Goal: Information Seeking & Learning: Learn about a topic

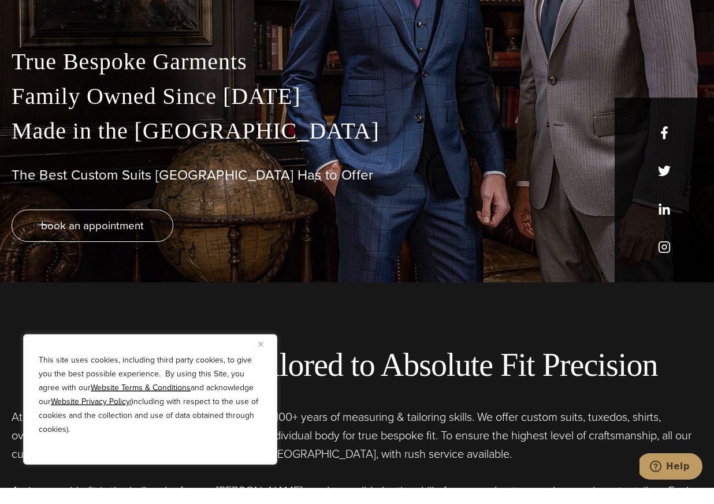
scroll to position [311, 0]
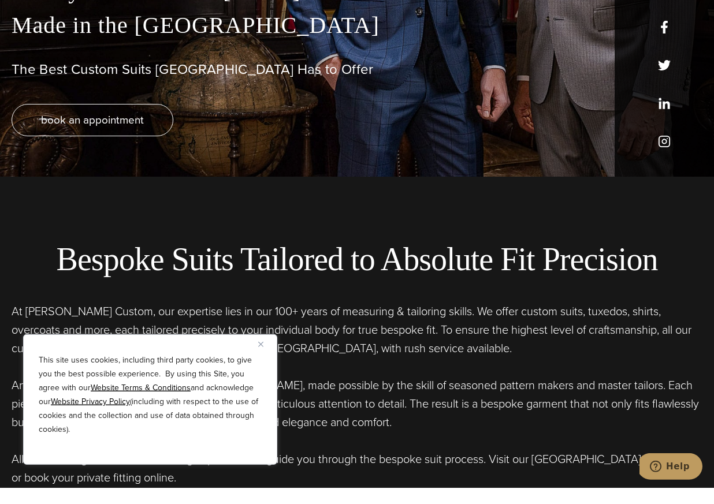
click at [262, 358] on img "Close" at bounding box center [260, 360] width 5 height 5
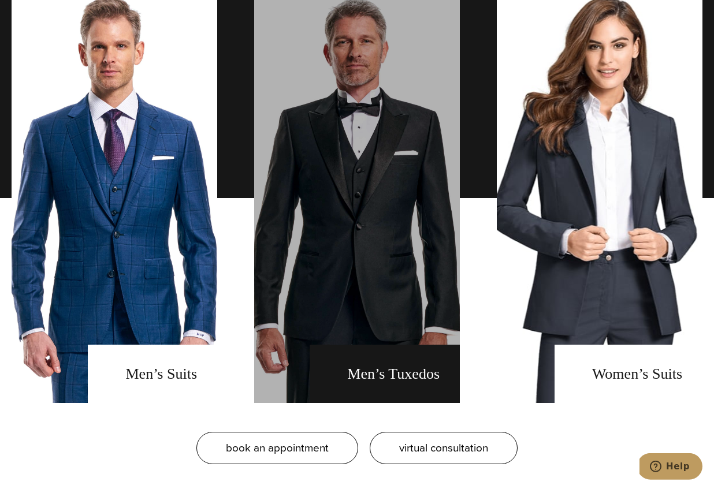
scroll to position [886, 0]
click at [350, 301] on link "men's tuxedos" at bounding box center [357, 214] width 206 height 410
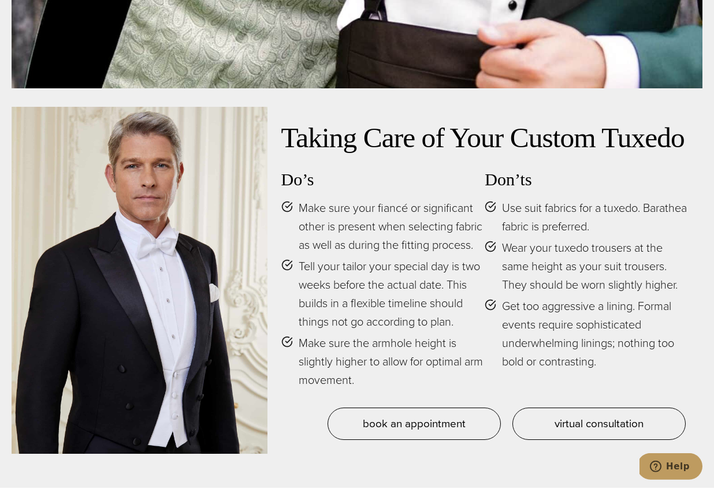
scroll to position [4987, 0]
click at [193, 342] on div at bounding box center [140, 296] width 256 height 347
click at [178, 245] on div at bounding box center [140, 296] width 256 height 347
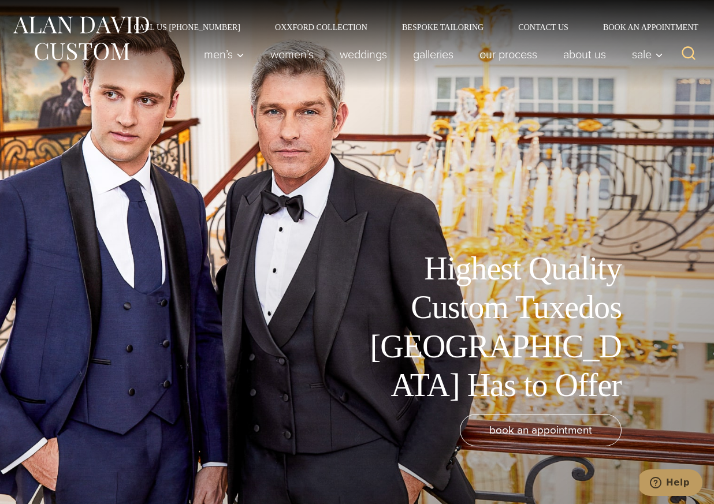
scroll to position [0, 0]
click at [343, 58] on link "weddings" at bounding box center [363, 54] width 73 height 23
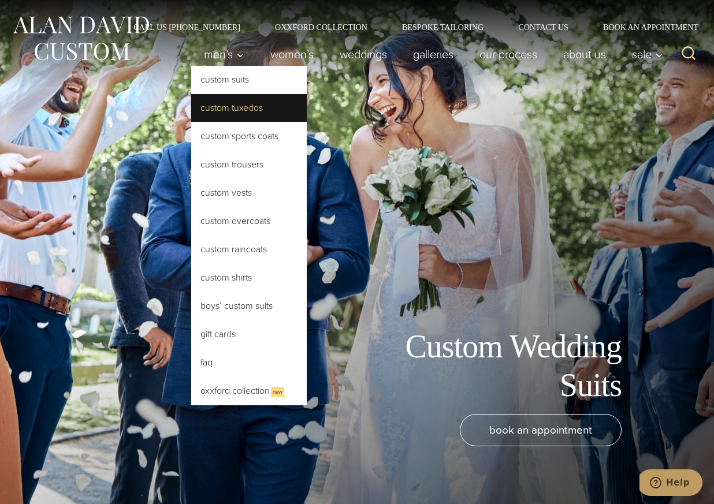
click at [240, 109] on link "Custom Tuxedos" at bounding box center [248, 108] width 115 height 28
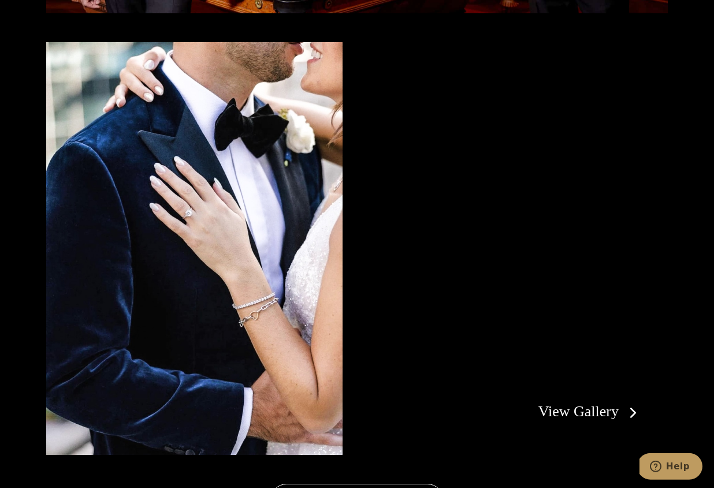
scroll to position [2058, 0]
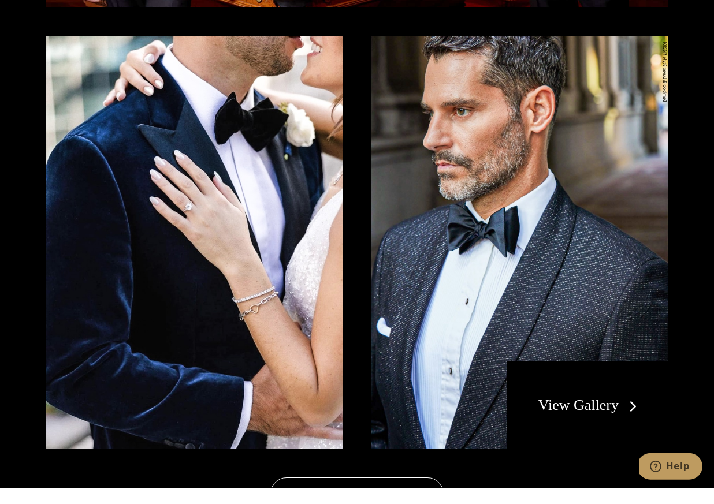
click at [570, 413] on link "View Gallery" at bounding box center [589, 421] width 103 height 17
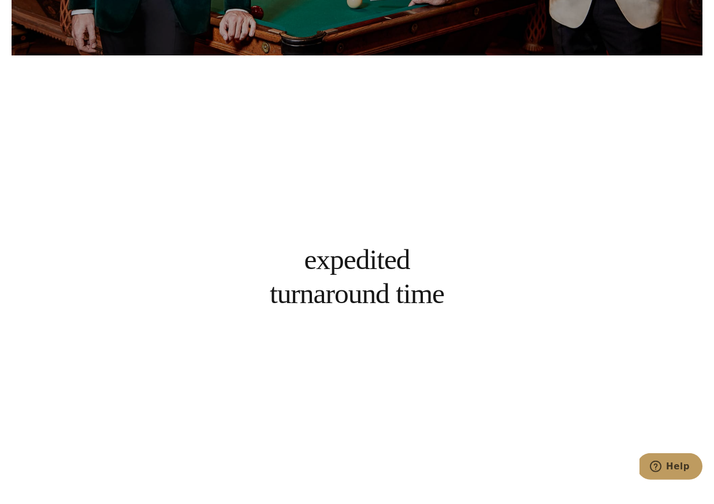
scroll to position [4180, 0]
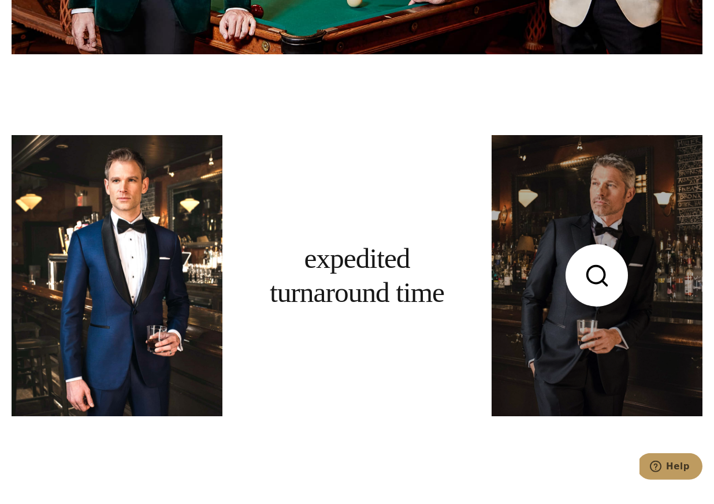
click at [564, 308] on link at bounding box center [596, 291] width 211 height 281
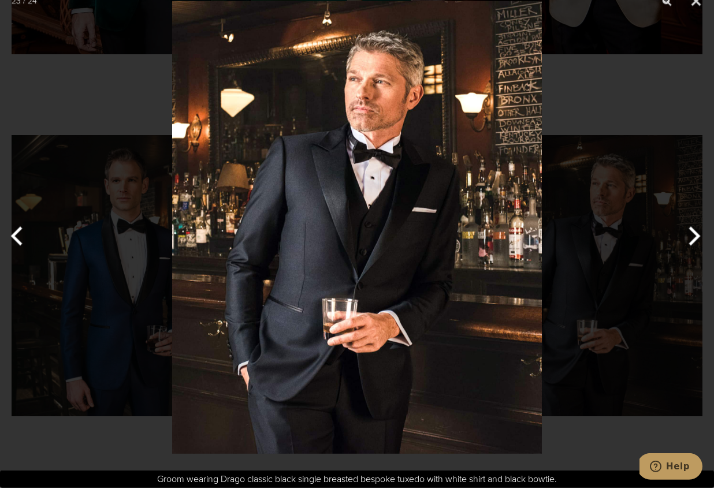
click at [431, 325] on img at bounding box center [357, 243] width 370 height 487
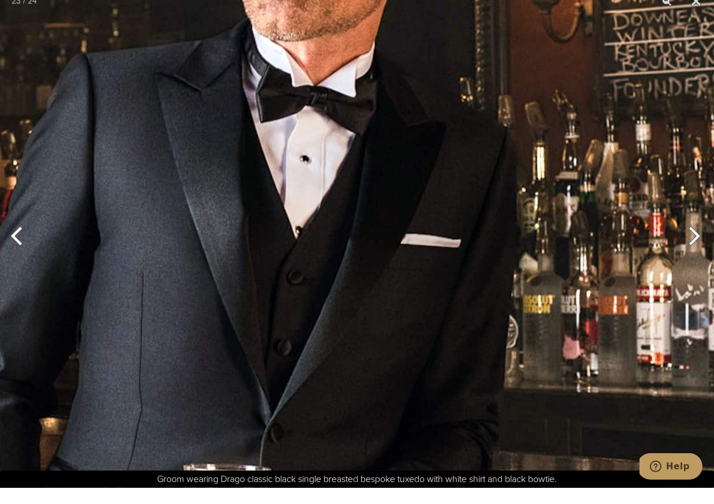
click at [489, 327] on img at bounding box center [268, 301] width 896 height 1182
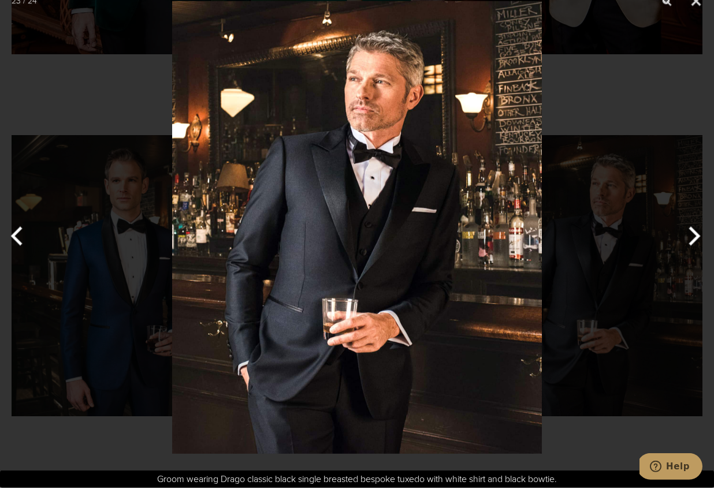
click at [691, 232] on button "Next" at bounding box center [691, 252] width 43 height 58
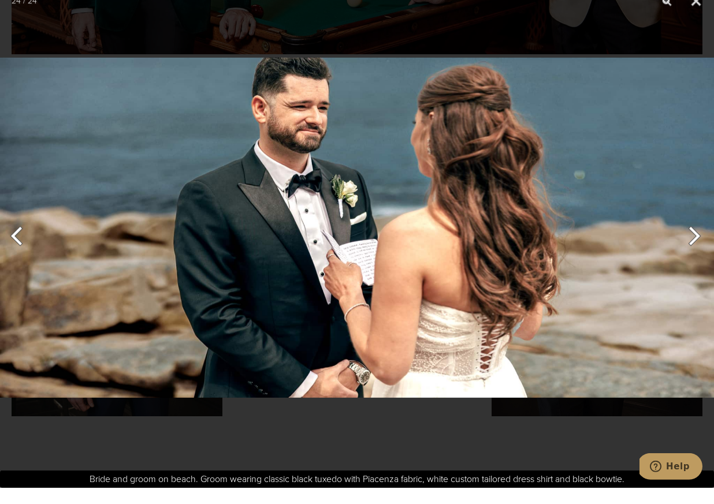
click at [691, 232] on button "Next" at bounding box center [691, 252] width 43 height 58
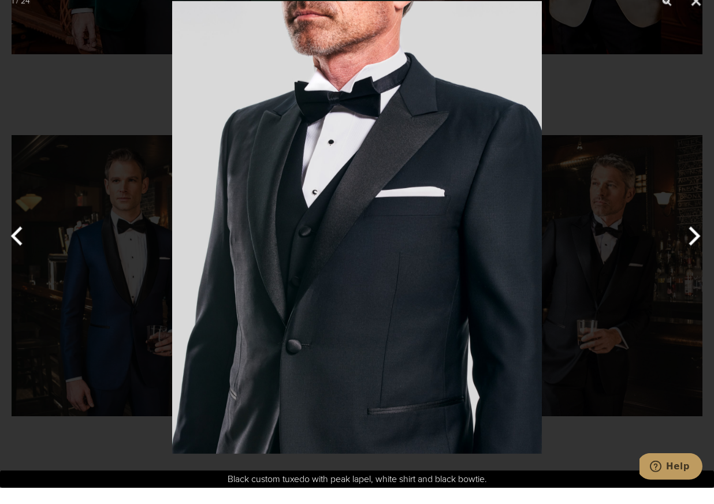
click at [692, 232] on button "Next" at bounding box center [691, 252] width 43 height 58
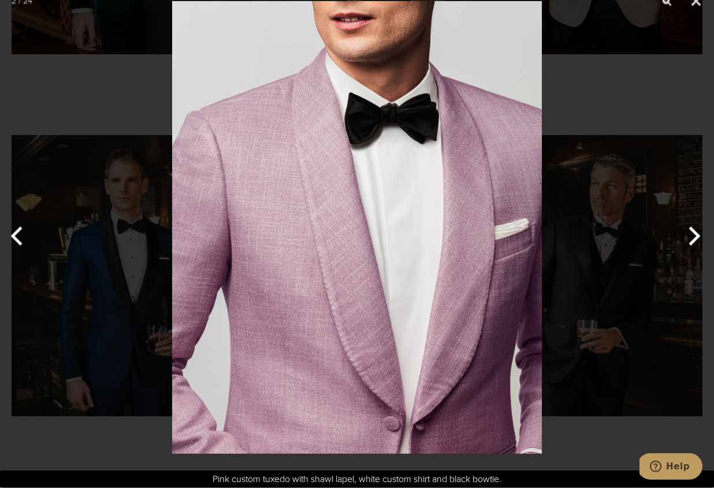
click at [692, 232] on button "Next" at bounding box center [691, 252] width 43 height 58
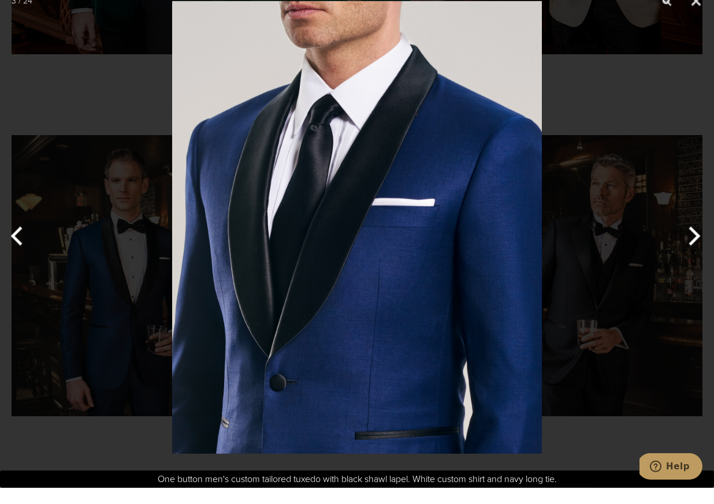
click at [694, 223] on button "Next" at bounding box center [691, 252] width 43 height 58
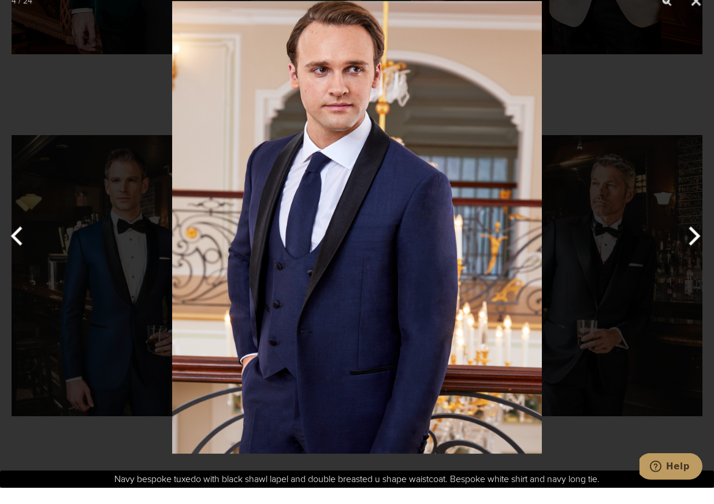
click at [693, 223] on button "Next" at bounding box center [691, 252] width 43 height 58
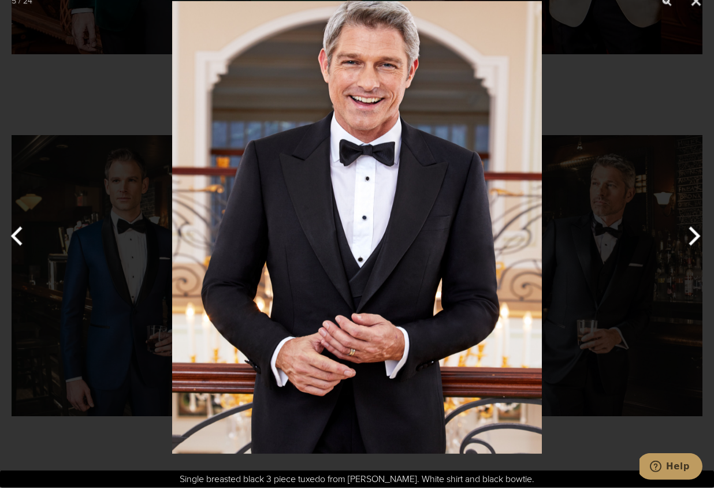
click at [674, 223] on button "Next" at bounding box center [691, 252] width 43 height 58
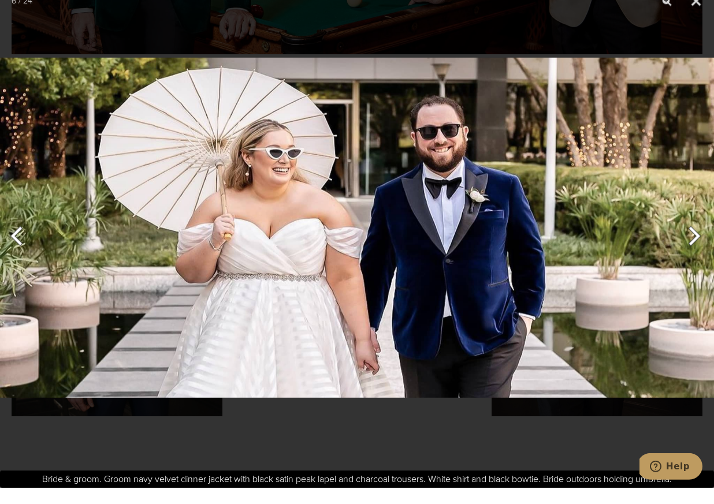
click at [687, 228] on button "Next" at bounding box center [691, 252] width 43 height 58
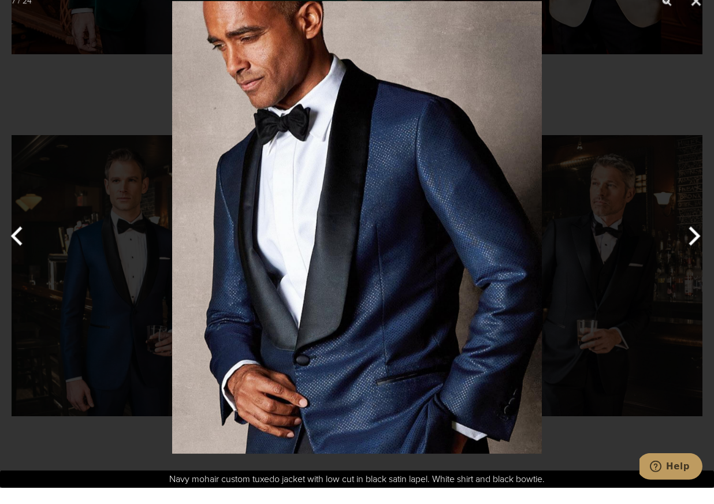
click at [687, 228] on button "Next" at bounding box center [691, 252] width 43 height 58
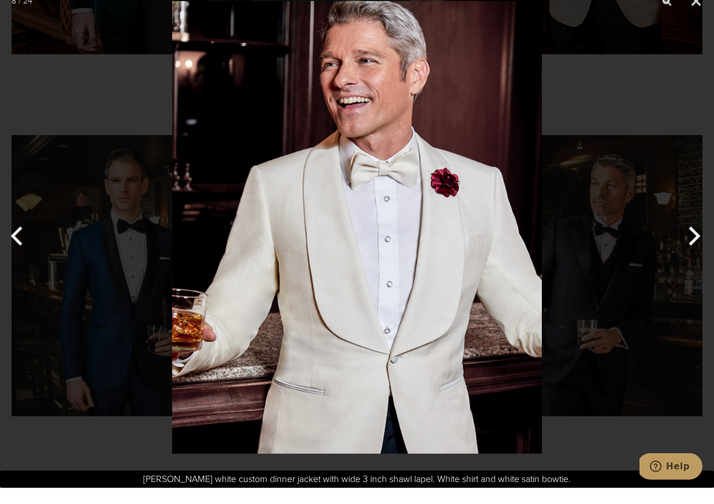
click at [687, 228] on button "Next" at bounding box center [691, 252] width 43 height 58
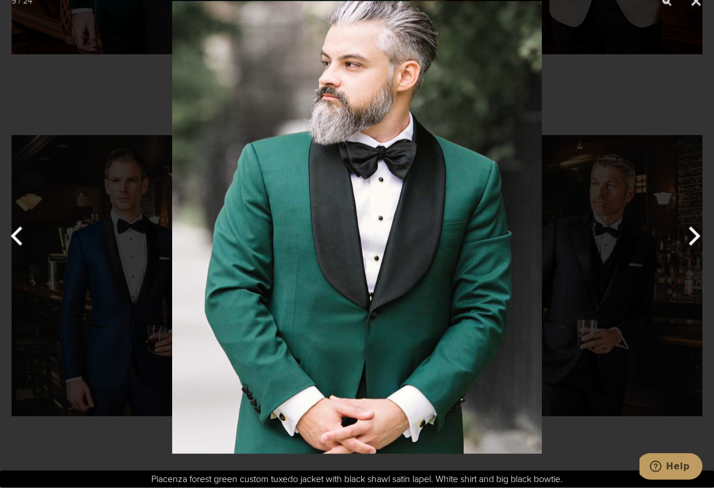
click at [687, 228] on button "Next" at bounding box center [691, 252] width 43 height 58
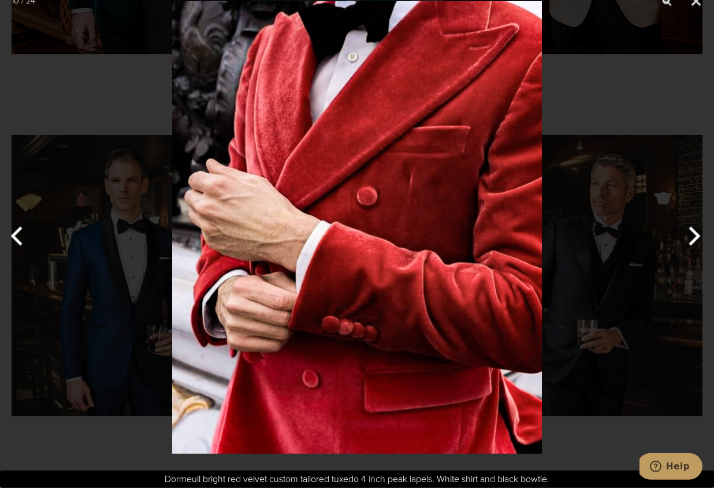
click at [687, 228] on button "Next" at bounding box center [691, 252] width 43 height 58
